Goal: Information Seeking & Learning: Learn about a topic

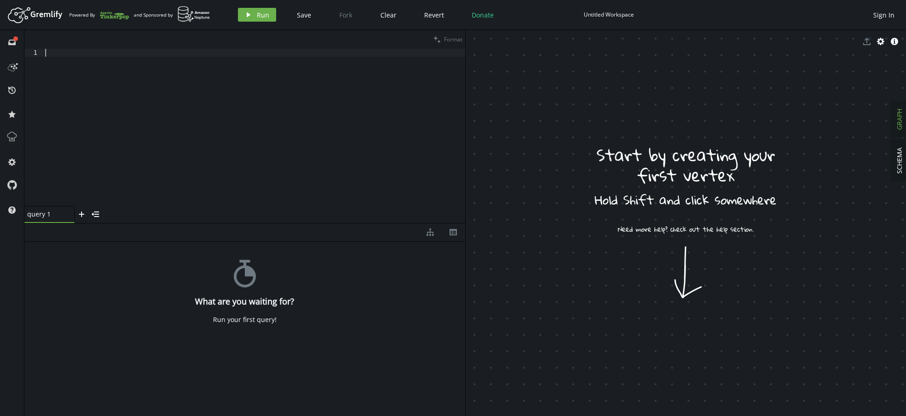
click at [154, 137] on div at bounding box center [254, 135] width 422 height 173
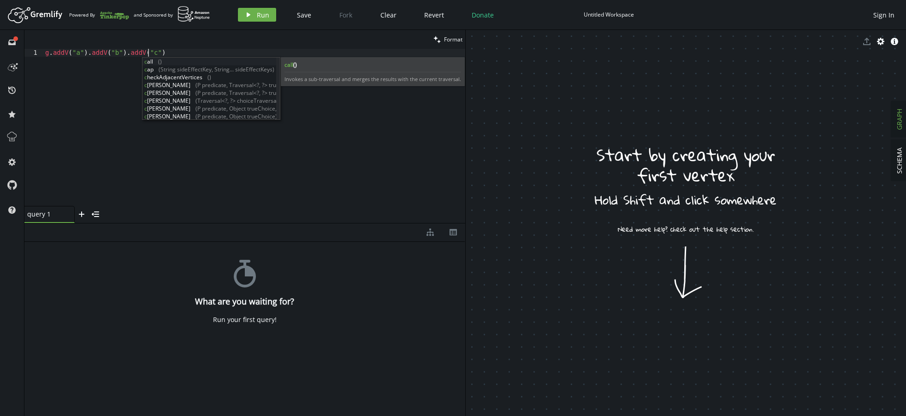
scroll to position [0, 102]
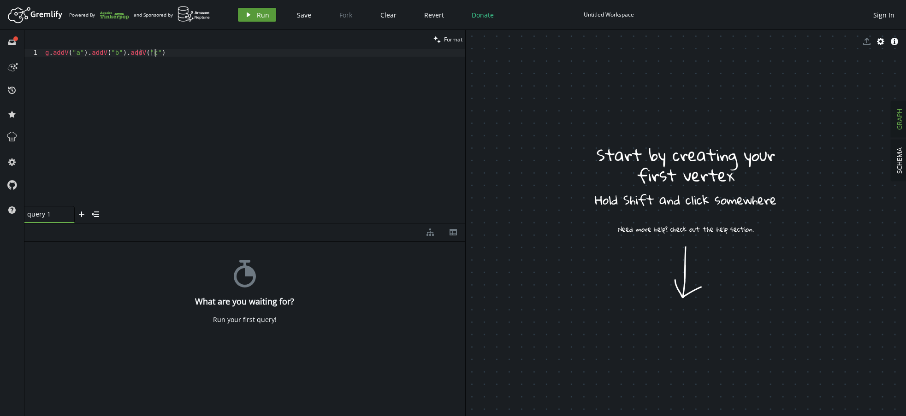
click at [251, 12] on icon "play" at bounding box center [248, 14] width 7 height 7
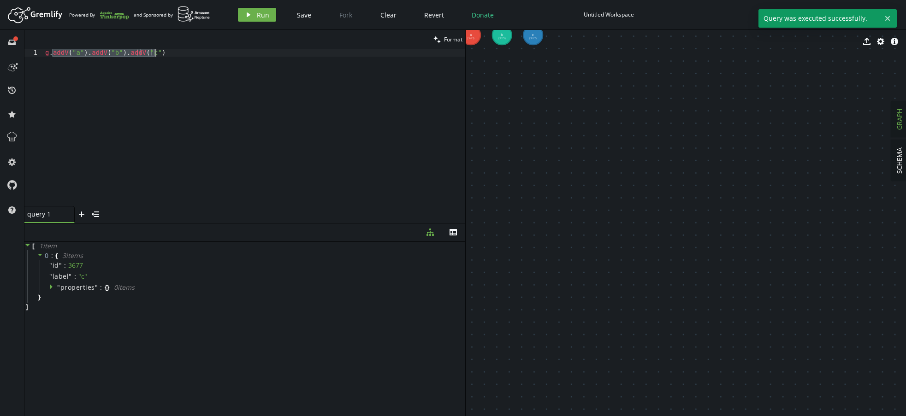
drag, startPoint x: 51, startPoint y: 54, endPoint x: 210, endPoint y: 55, distance: 158.6
click at [209, 57] on div "g . addV ( "a" ) . addV ( "b" ) . addV ( "c" )" at bounding box center [254, 135] width 422 height 173
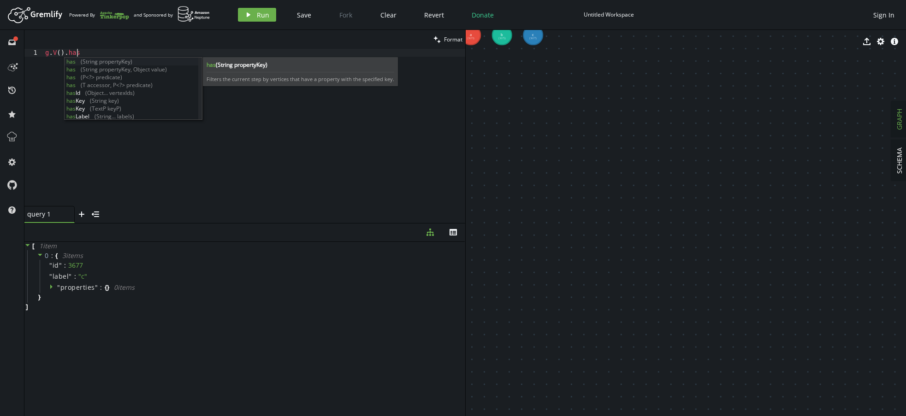
scroll to position [0, 35]
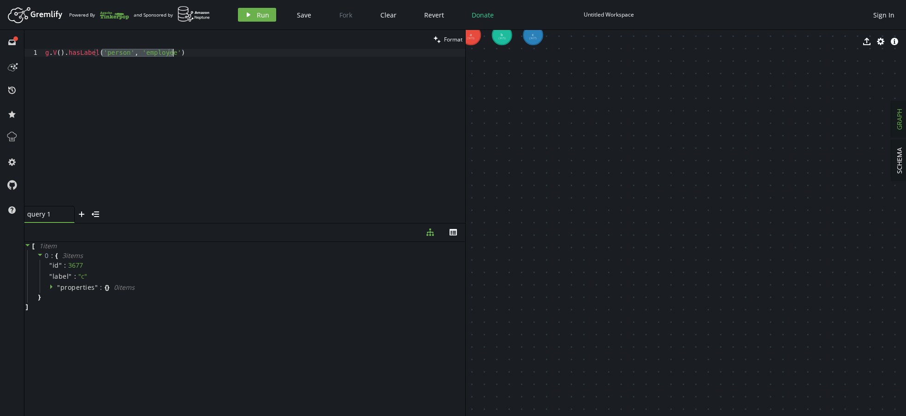
drag, startPoint x: 102, startPoint y: 53, endPoint x: 211, endPoint y: 52, distance: 108.4
click at [211, 52] on div "g . V ( ) . hasLabel ( 'person' , 'employee' )" at bounding box center [254, 135] width 422 height 173
click at [111, 53] on div "g . V ( ) . hasLabel ( 'a' ) . intersect" at bounding box center [254, 135] width 422 height 173
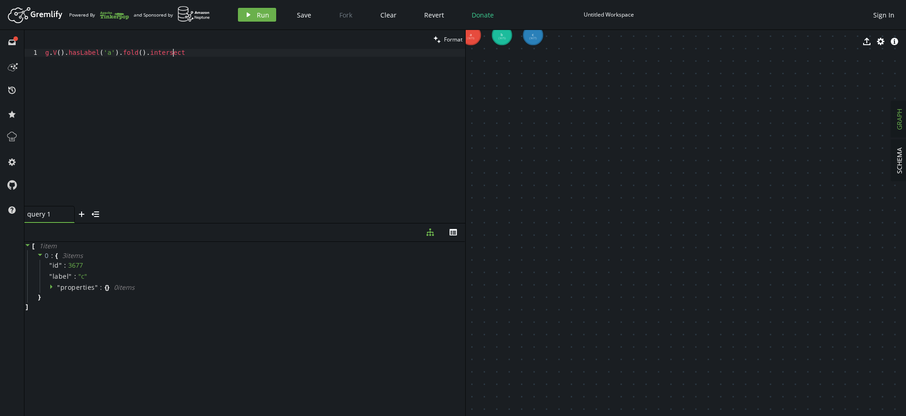
click at [199, 55] on div "g . V ( ) . hasLabel ( 'a' ) . fold ( ) . intersect" at bounding box center [254, 135] width 422 height 173
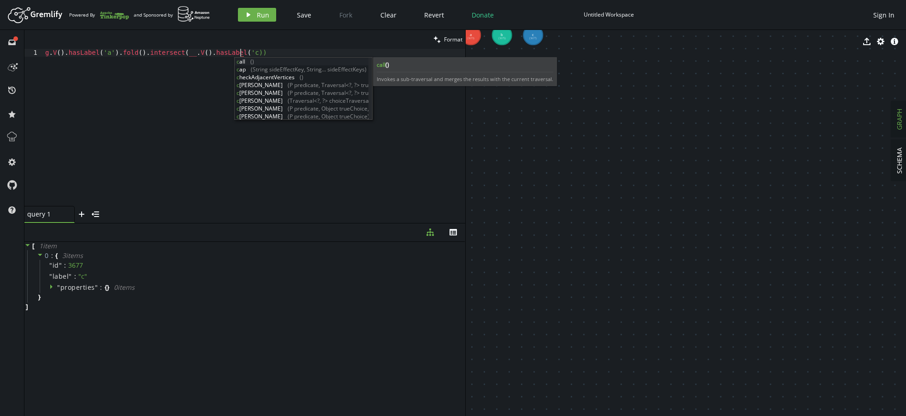
scroll to position [0, 199]
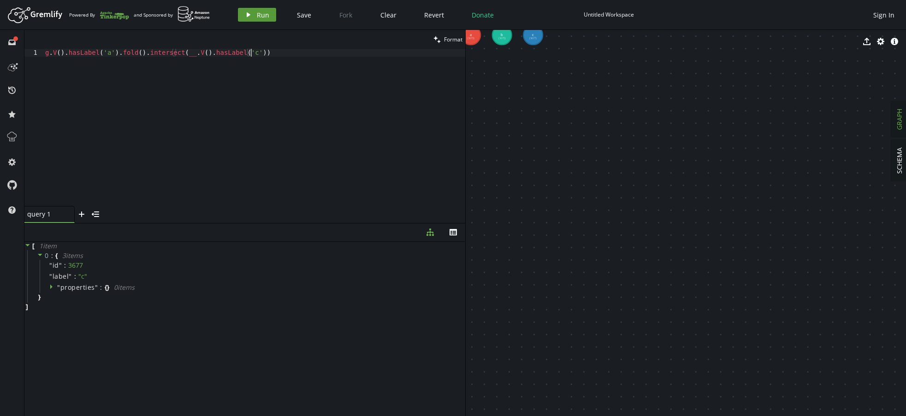
click at [264, 18] on span "Run" at bounding box center [263, 15] width 12 height 9
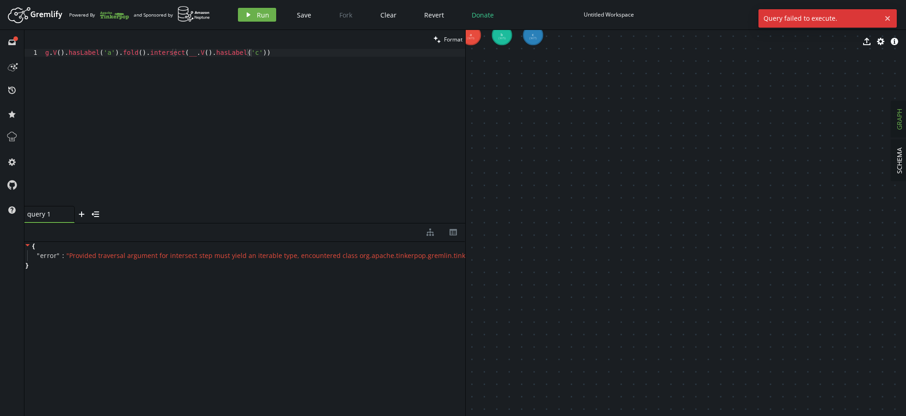
click at [245, 52] on div "g . V ( ) . hasLabel ( 'a' ) . fold ( ) . intersect ( __ . V ( ) . hasLabel ( '…" at bounding box center [254, 135] width 422 height 173
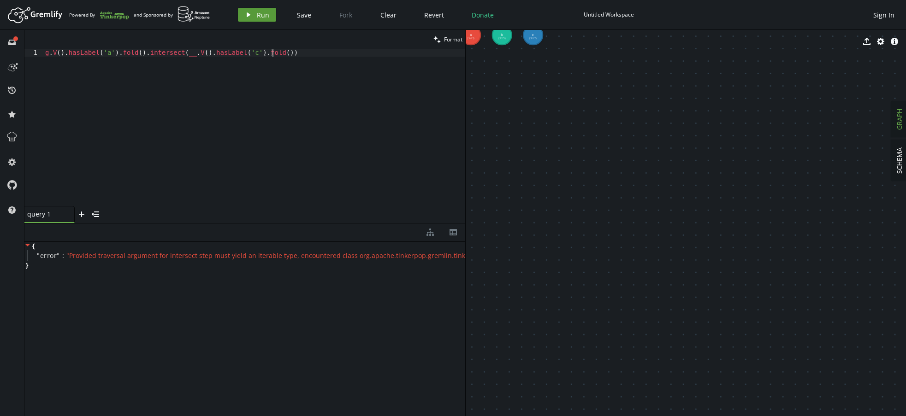
click at [254, 12] on button "play Run" at bounding box center [257, 15] width 38 height 14
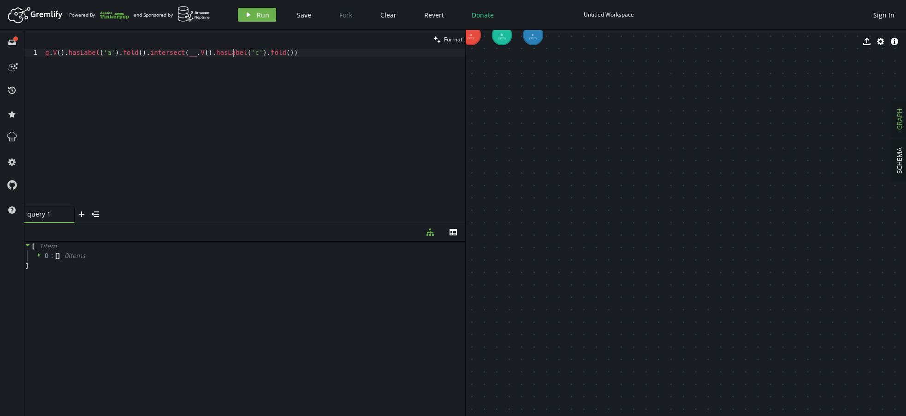
click at [234, 53] on div "g . V ( ) . hasLabel ( 'a' ) . fold ( ) . intersect ( __ . V ( ) . hasLabel ( '…" at bounding box center [254, 135] width 422 height 173
click at [263, 17] on span "Run" at bounding box center [263, 15] width 12 height 9
click at [356, 62] on div "g . V ( ) . hasLabel ( 'a' ) . fold ( ) . intersect ( __ . V ( ) . hasLabel ( '…" at bounding box center [254, 135] width 422 height 173
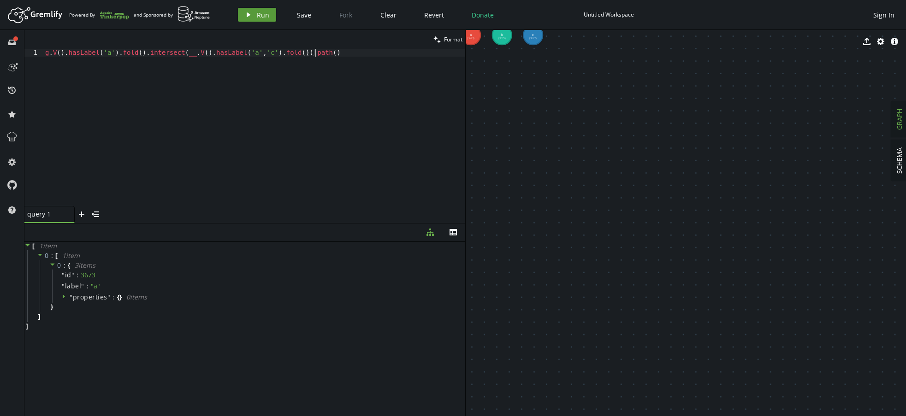
click at [261, 17] on span "Run" at bounding box center [263, 15] width 12 height 9
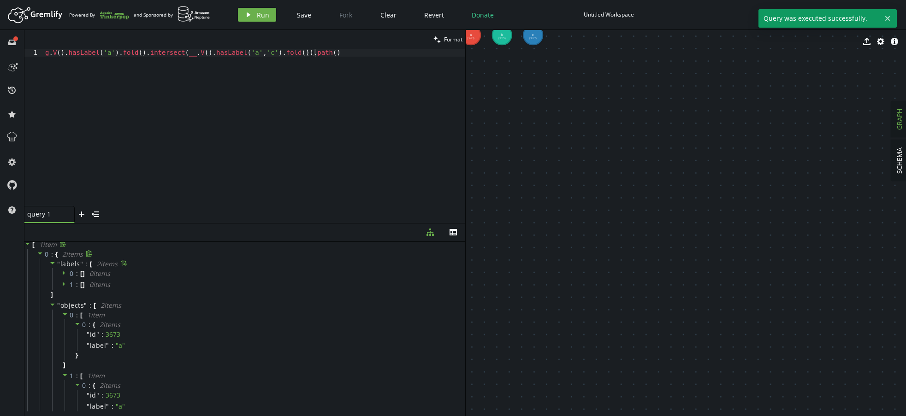
scroll to position [0, 0]
click at [349, 62] on div "g . V ( ) . hasLabel ( 'a' ) . fold ( ) . intersect ( __ . V ( ) . hasLabel ( '…" at bounding box center [254, 135] width 422 height 173
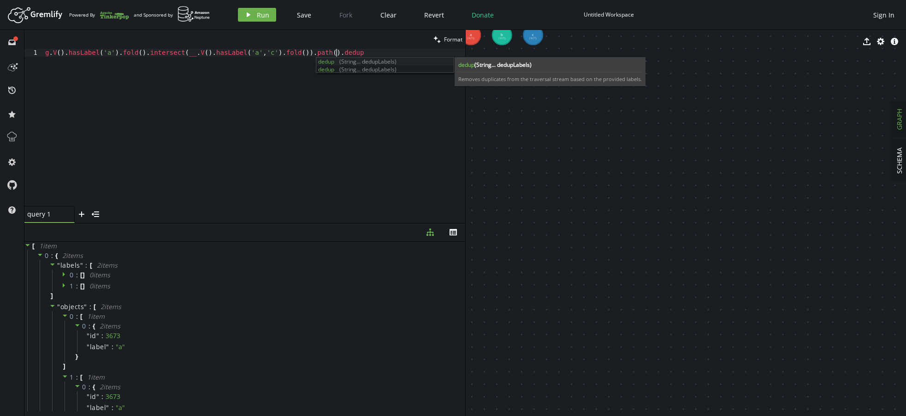
scroll to position [0, 297]
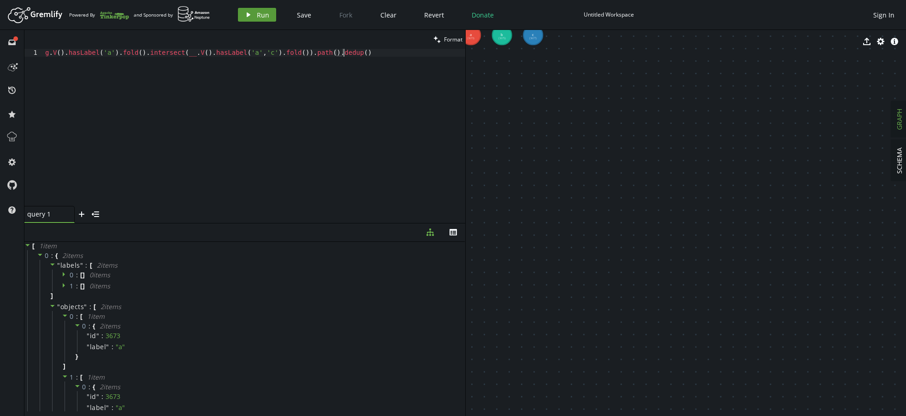
click at [250, 14] on icon "play" at bounding box center [248, 14] width 7 height 7
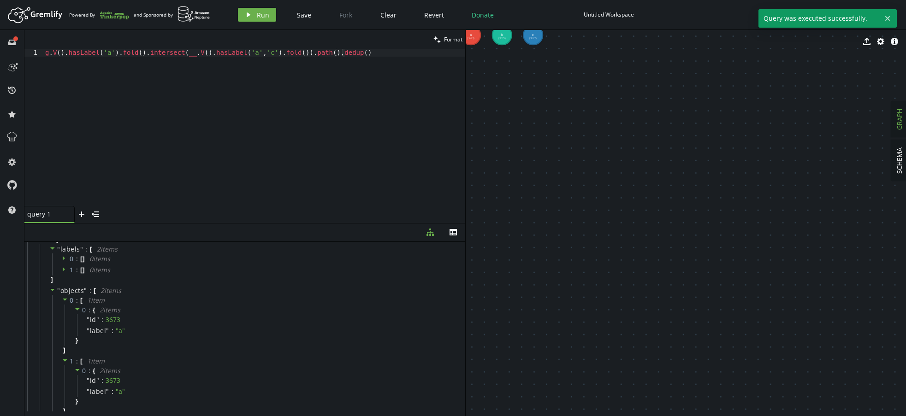
scroll to position [0, 0]
click at [318, 54] on div "g . V ( ) . hasLabel ( 'a' ) . fold ( ) . intersect ( __ . V ( ) . hasLabel ( '…" at bounding box center [254, 135] width 422 height 173
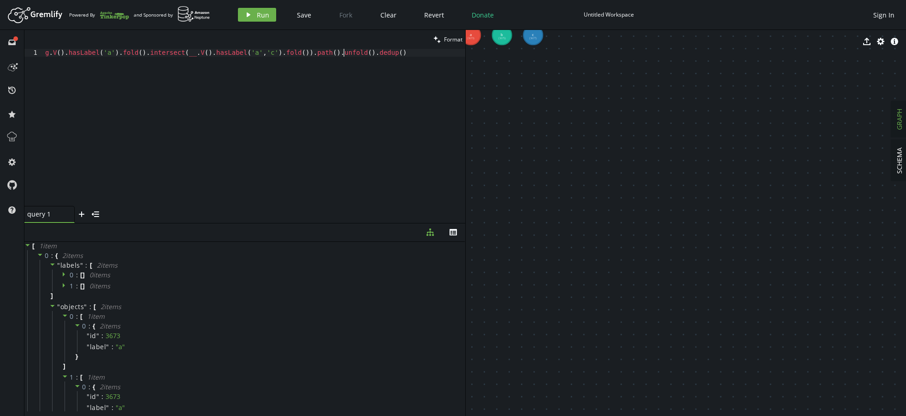
scroll to position [0, 302]
click at [257, 9] on button "play Run" at bounding box center [257, 15] width 38 height 14
click at [290, 55] on div "g . V ( ) . hasLabel ( 'a' ) . fold ( ) . intersect ( __ . V ( ) . hasLabel ( '…" at bounding box center [254, 135] width 422 height 173
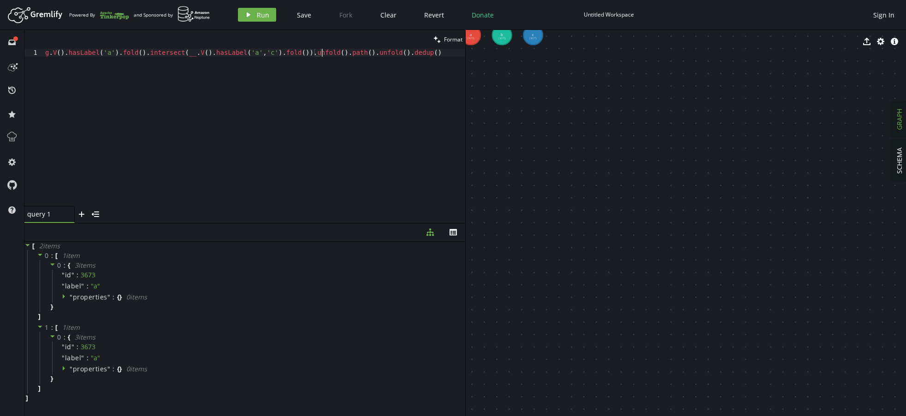
scroll to position [0, 277]
click at [257, 14] on span "Run" at bounding box center [263, 15] width 12 height 9
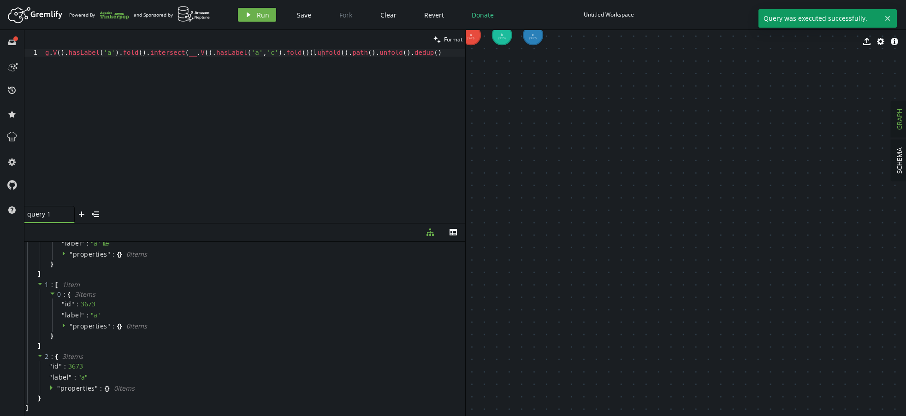
scroll to position [0, 0]
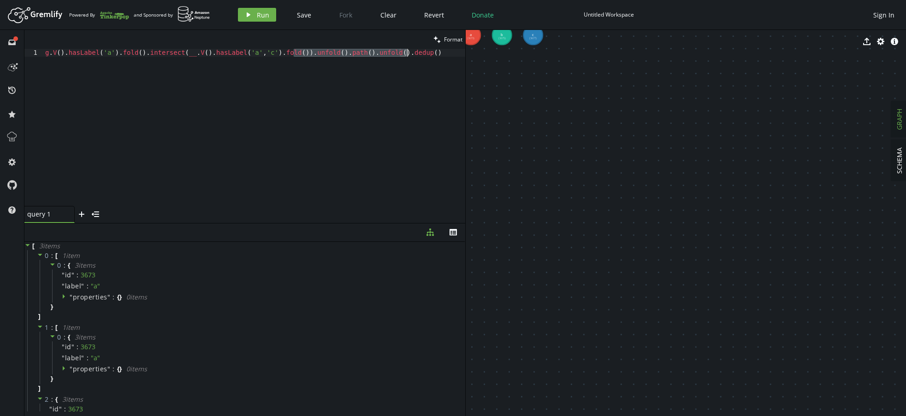
drag, startPoint x: 294, startPoint y: 56, endPoint x: 433, endPoint y: 54, distance: 139.2
click at [433, 54] on div "g . V ( ) . hasLabel ( 'a' ) . fold ( ) . intersect ( __ . V ( ) . hasLabel ( '…" at bounding box center [254, 135] width 422 height 173
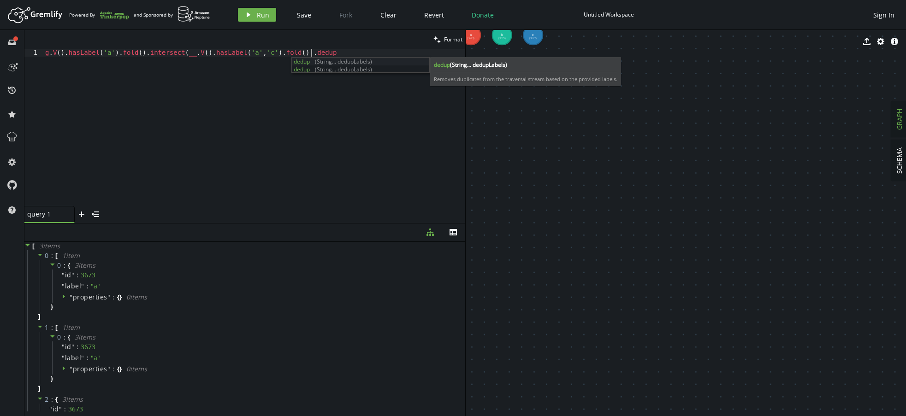
scroll to position [0, 272]
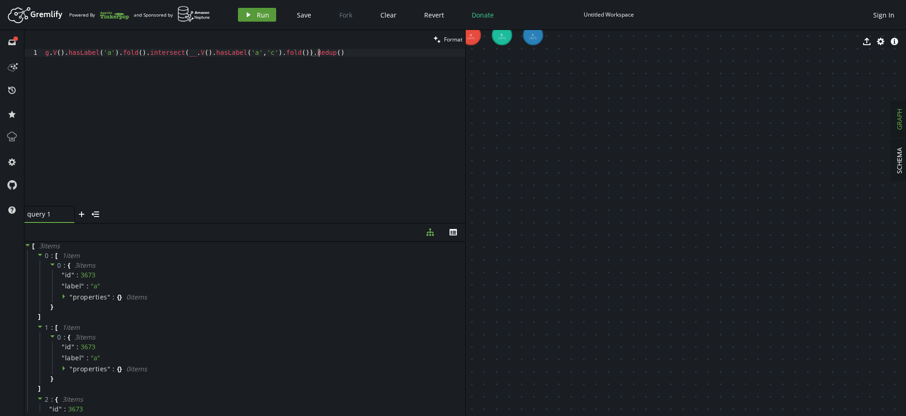
click at [266, 13] on span "Run" at bounding box center [263, 15] width 12 height 9
drag, startPoint x: 294, startPoint y: 53, endPoint x: 364, endPoint y: 53, distance: 70.5
click at [364, 53] on div "g . V ( ) . hasLabel ( 'a' ) . fold ( ) . intersect ( __ . V ( ) . hasLabel ( '…" at bounding box center [254, 135] width 422 height 173
click at [259, 15] on span "Run" at bounding box center [263, 15] width 12 height 9
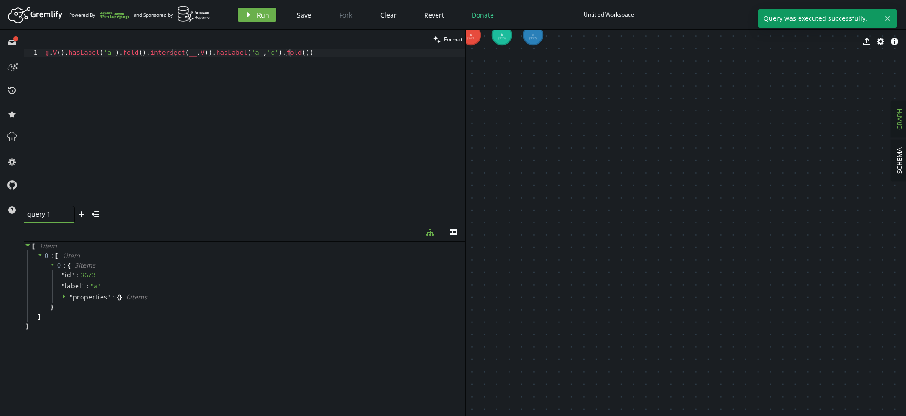
click at [325, 54] on div "g . V ( ) . hasLabel ( 'a' ) . fold ( ) . intersect ( __ . V ( ) . hasLabel ( '…" at bounding box center [254, 135] width 422 height 173
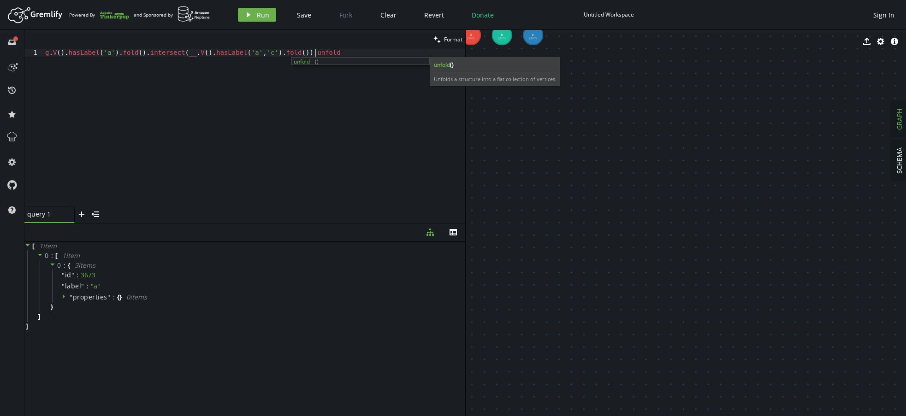
scroll to position [0, 276]
type textarea "g.V().hasLabel('a').fold().intersect(__.V().hasLabel('a','c').fold()).unfold()"
click at [260, 12] on span "Run" at bounding box center [263, 15] width 12 height 9
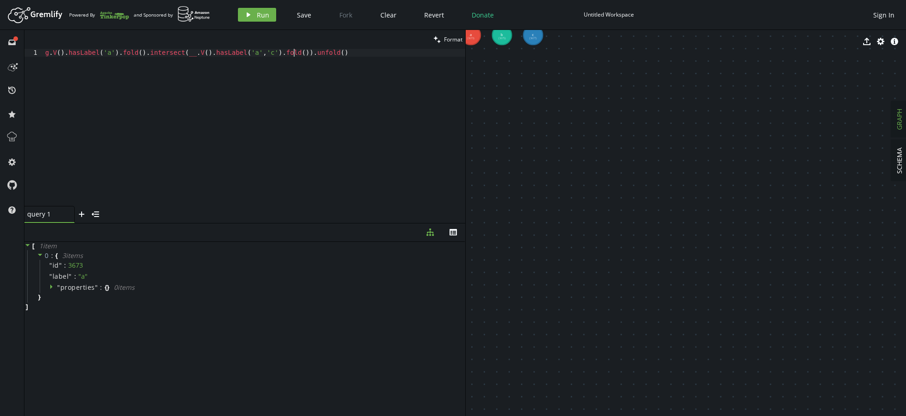
click at [293, 52] on div "g . V ( ) . hasLabel ( 'a' ) . fold ( ) . intersect ( __ . V ( ) . hasLabel ( '…" at bounding box center [254, 135] width 422 height 173
